Goal: Ask a question

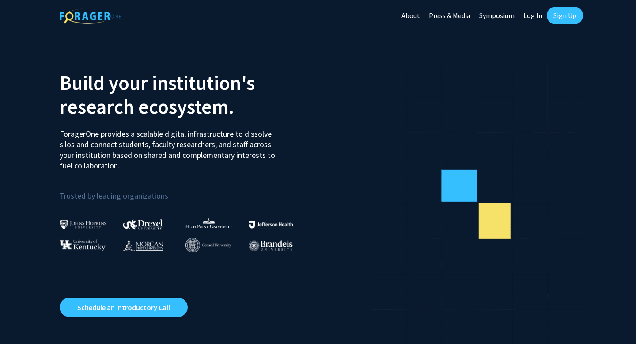
click at [532, 19] on link "Log In" at bounding box center [533, 15] width 28 height 31
select select
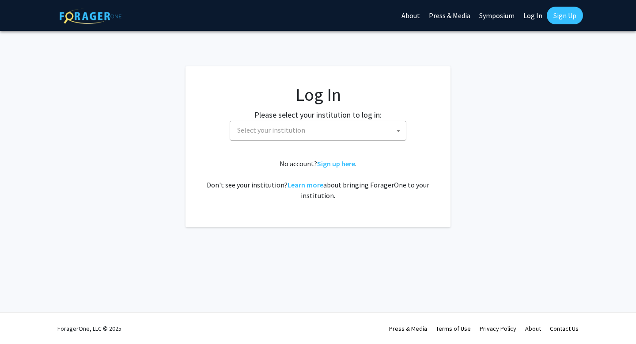
click at [368, 124] on span "Select your institution" at bounding box center [320, 130] width 172 height 18
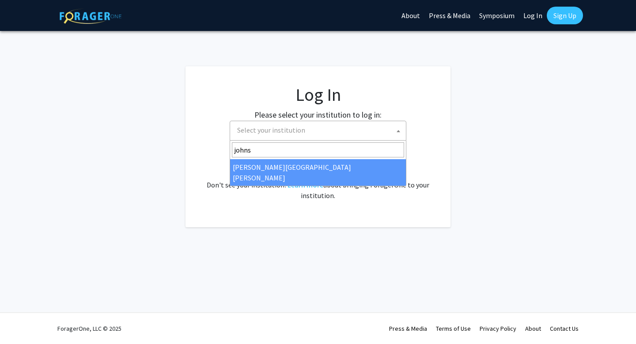
type input "johns"
select select "1"
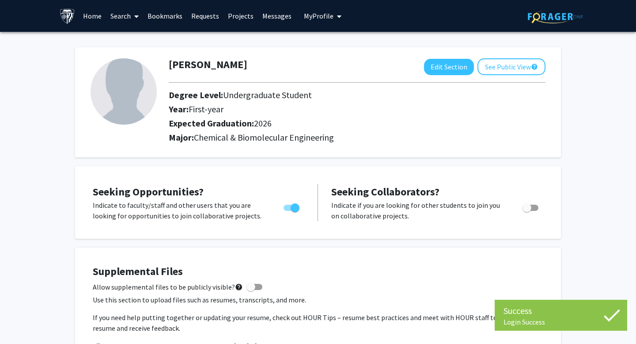
click at [124, 18] on link "Search" at bounding box center [124, 15] width 37 height 31
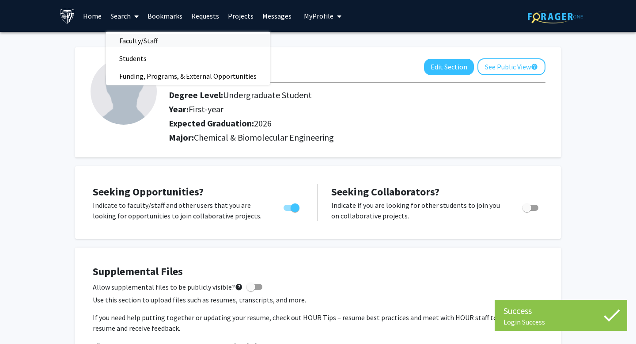
click at [134, 40] on span "Faculty/Staff" at bounding box center [138, 41] width 65 height 18
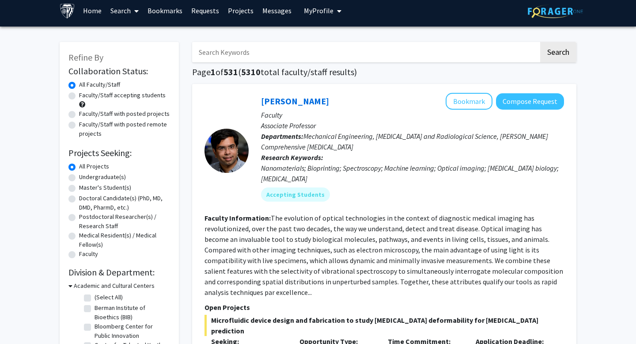
scroll to position [7, 0]
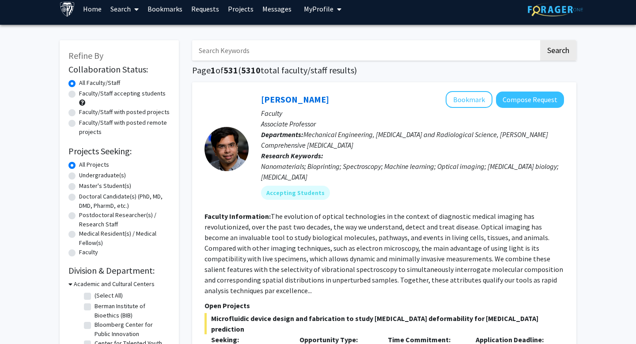
click at [99, 176] on label "Undergraduate(s)" at bounding box center [102, 175] width 47 height 9
click at [85, 176] on input "Undergraduate(s)" at bounding box center [82, 174] width 6 height 6
radio input "true"
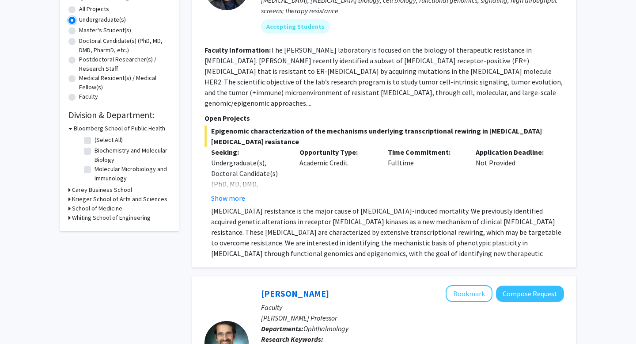
scroll to position [171, 0]
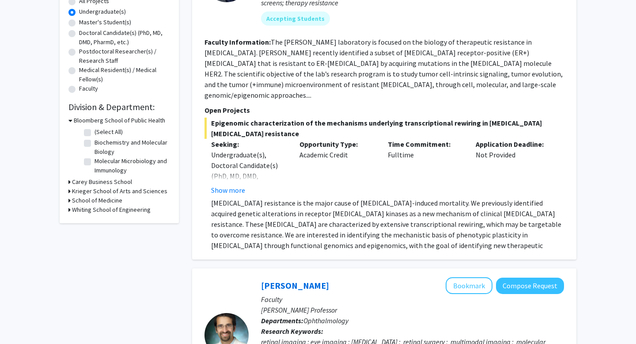
click at [105, 193] on h3 "Krieger School of Arts and Sciences" at bounding box center [119, 190] width 95 height 9
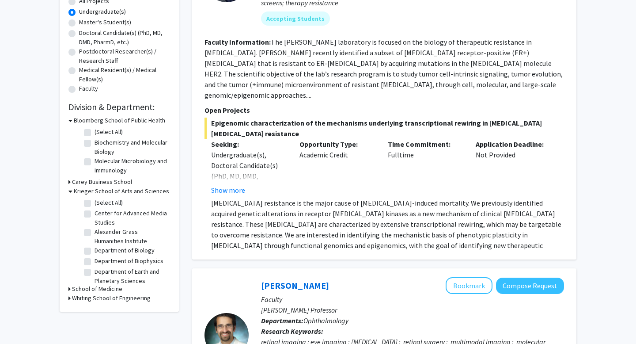
click at [120, 193] on h3 "Krieger School of Arts and Sciences" at bounding box center [121, 190] width 95 height 9
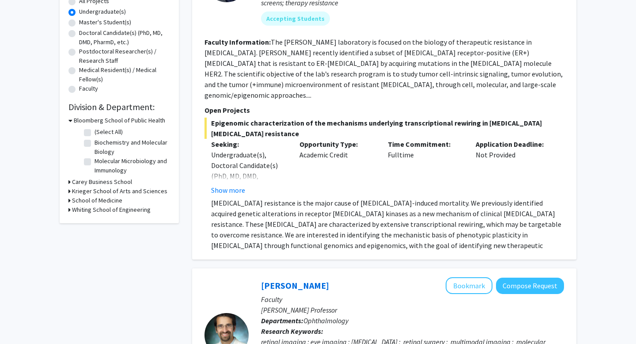
click at [115, 123] on h3 "Bloomberg School of Public Health" at bounding box center [119, 120] width 91 height 9
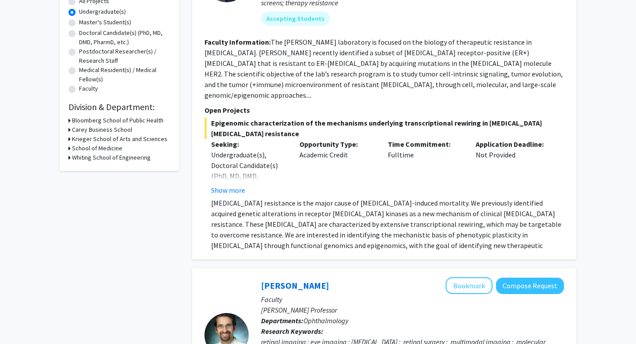
scroll to position [0, 0]
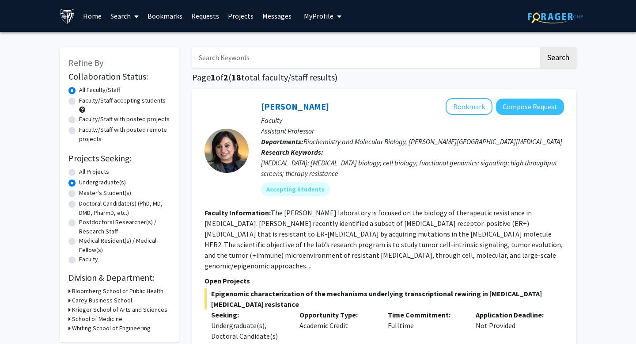
click at [227, 54] on input "Search Keywords" at bounding box center [365, 57] width 347 height 20
type input "economics"
click at [540, 47] on button "Search" at bounding box center [558, 57] width 36 height 20
radio input "true"
